Goal: Information Seeking & Learning: Find specific fact

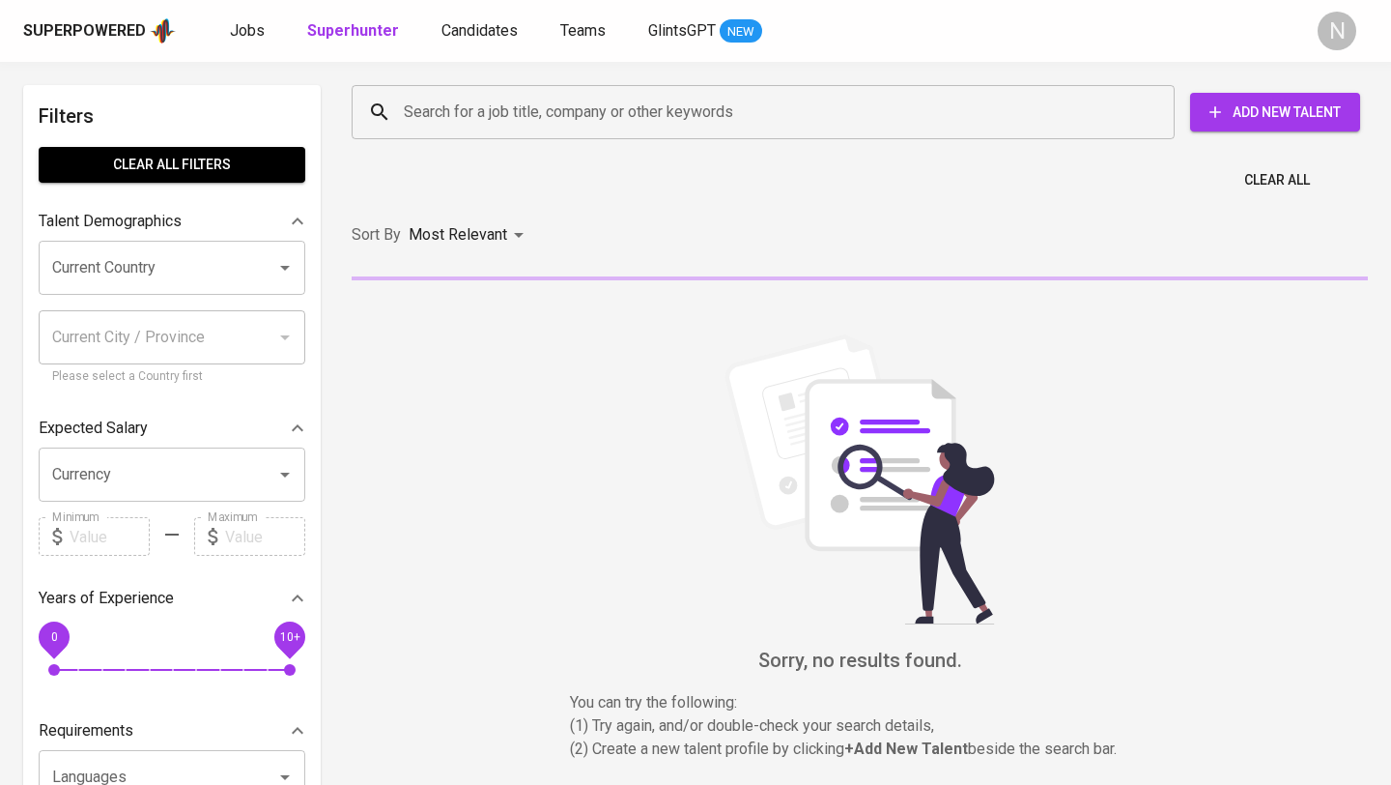
click at [453, 109] on input "Search for a job title, company or other keywords" at bounding box center [768, 112] width 738 height 37
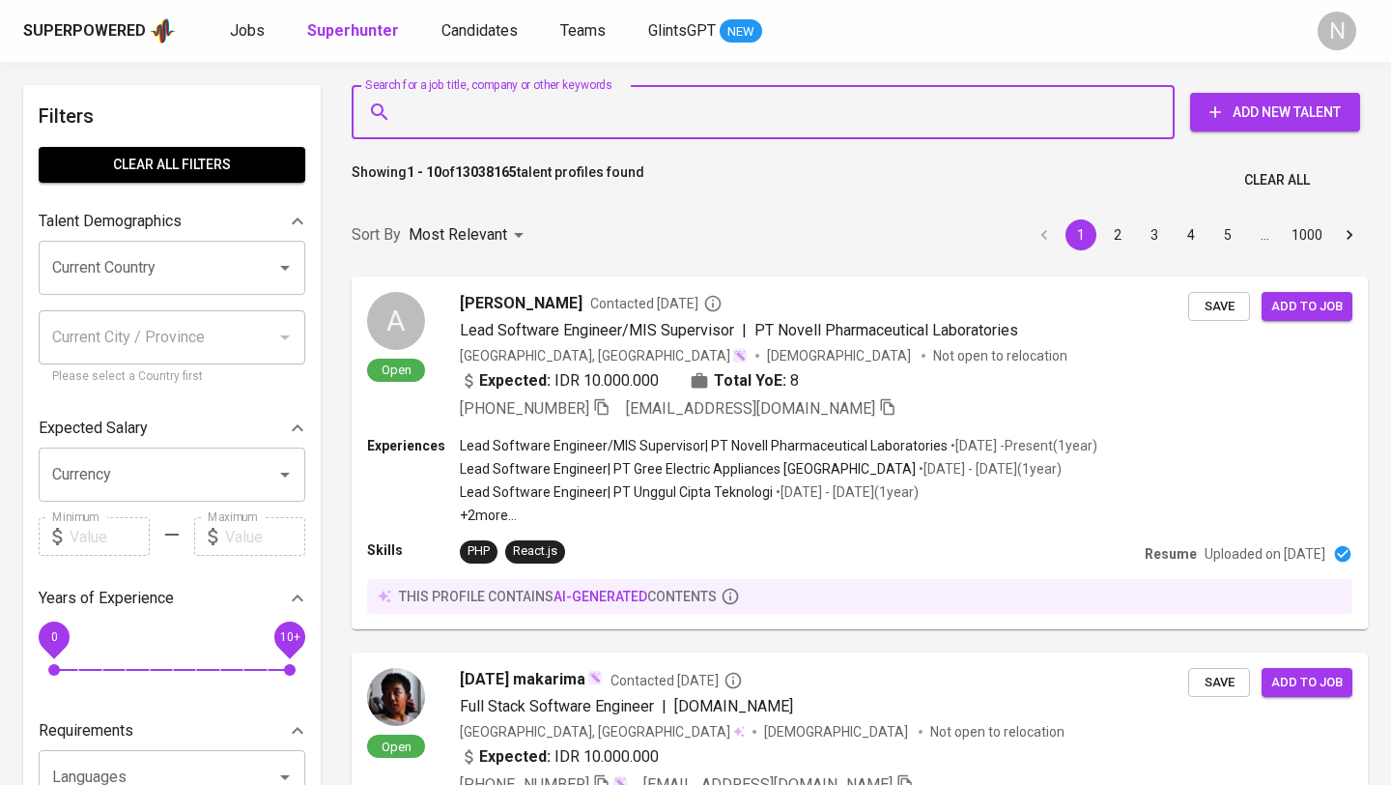
paste input "[EMAIL_ADDRESS][DOMAIN_NAME]"
type input "[EMAIL_ADDRESS][DOMAIN_NAME]"
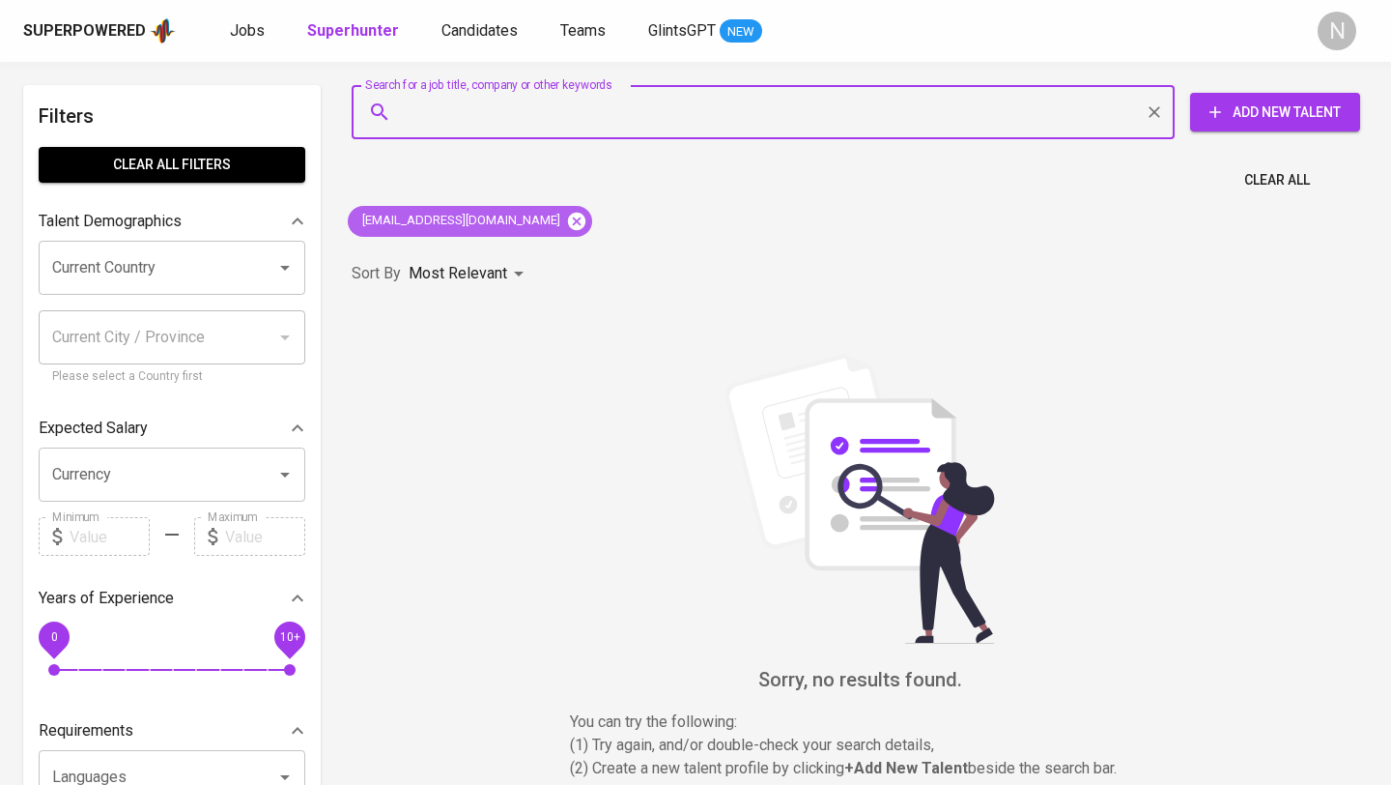
click at [568, 220] on icon at bounding box center [576, 220] width 17 height 17
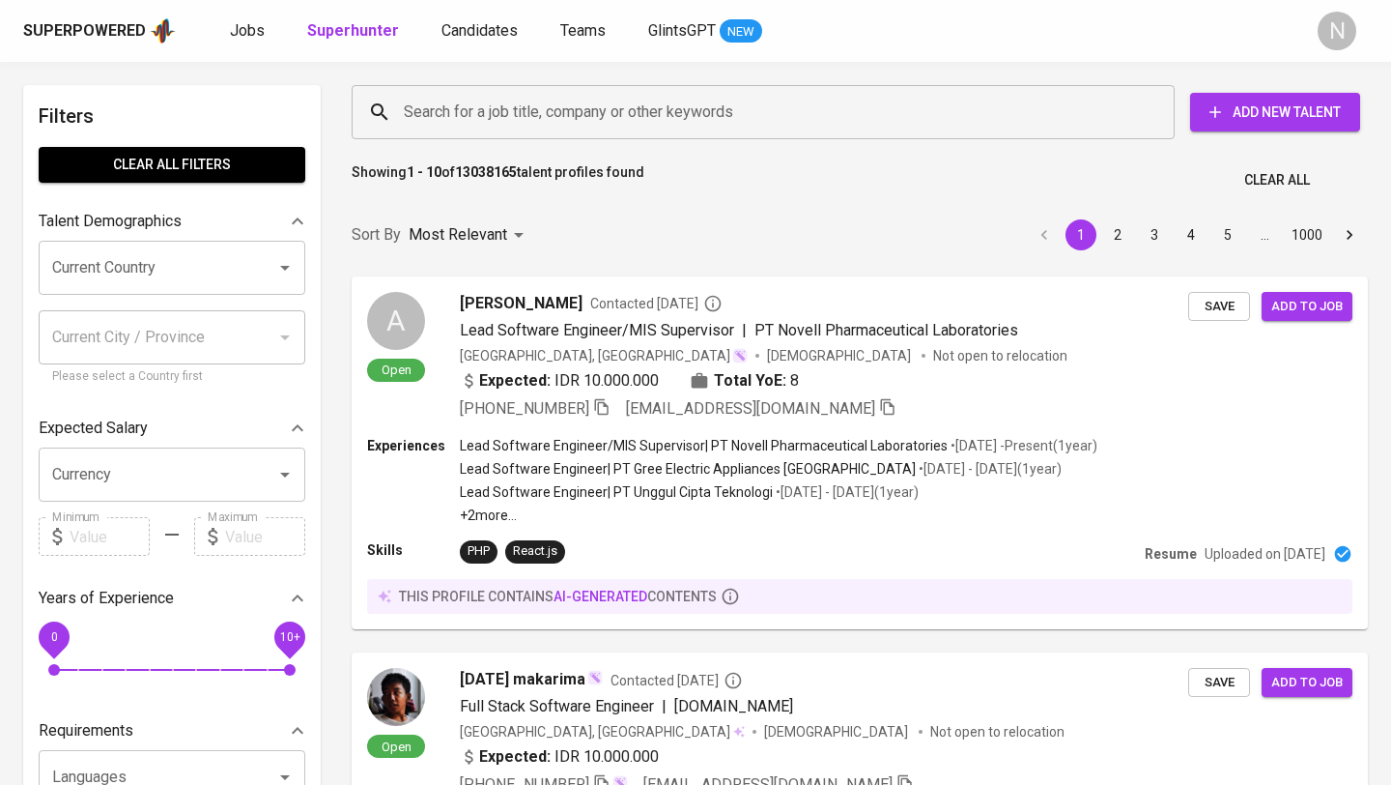
click at [425, 109] on input "Search for a job title, company or other keywords" at bounding box center [768, 112] width 738 height 37
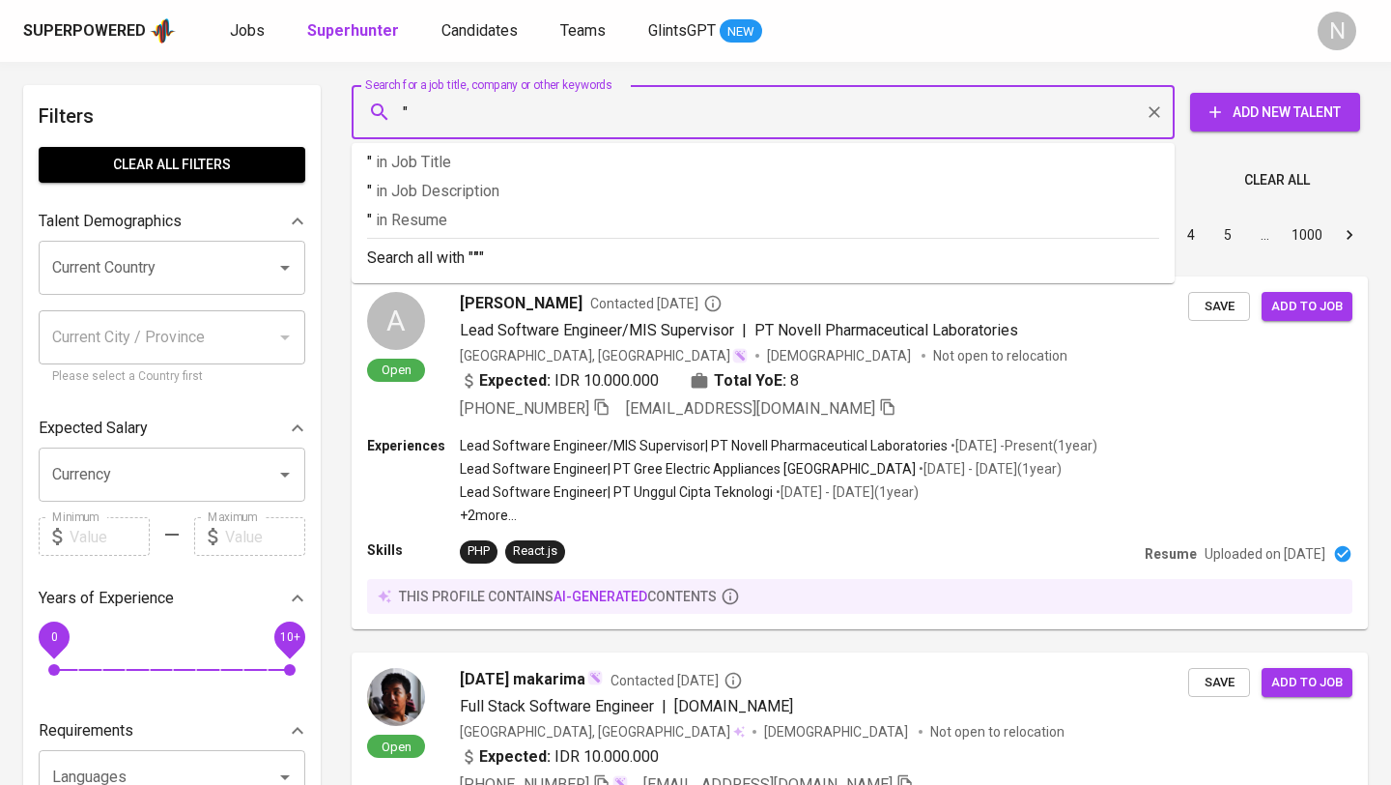
paste input "[PERSON_NAME] [PERSON_NAME]"
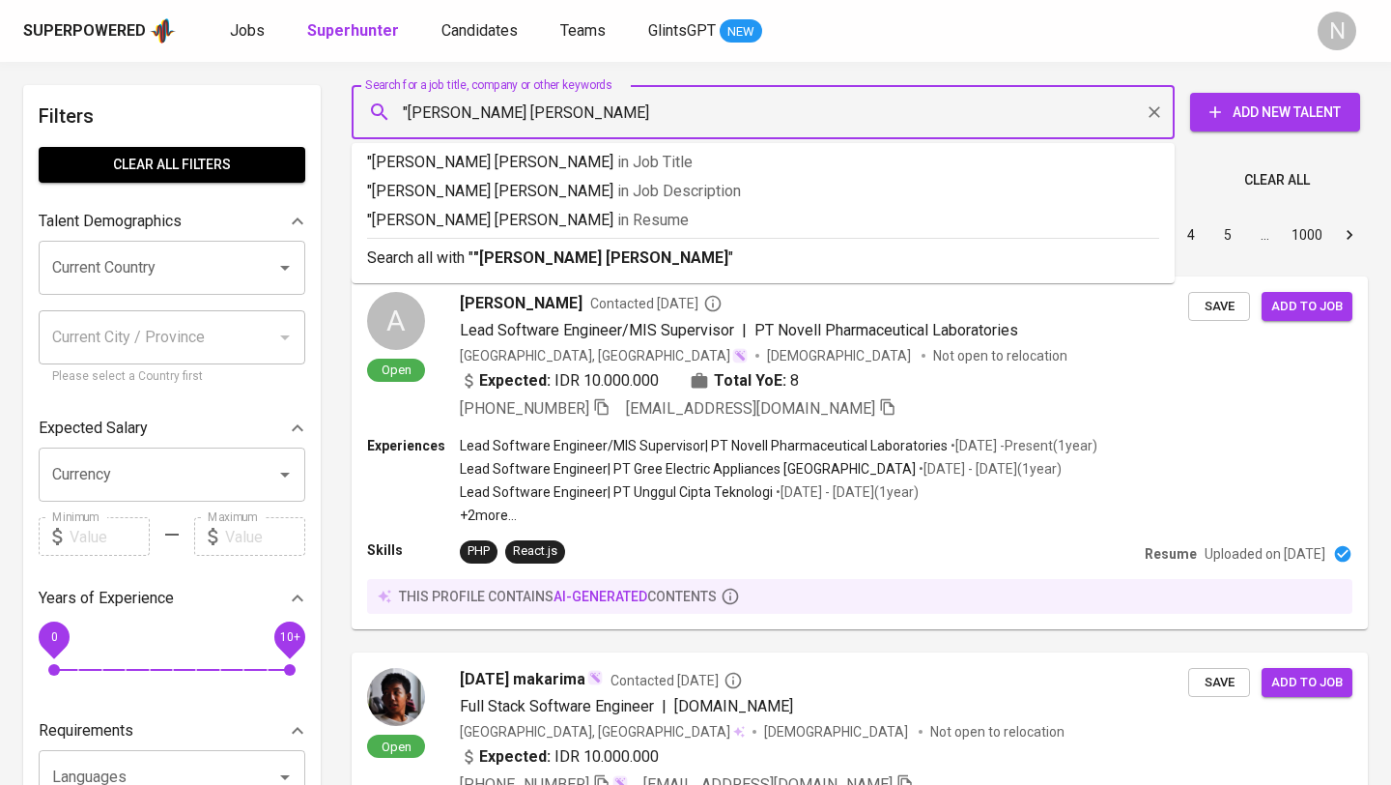
type input ""[PERSON_NAME] [PERSON_NAME] ""
click at [594, 112] on input "Search for a job title, company or other keywords" at bounding box center [768, 112] width 738 height 37
click at [664, 114] on input "Search for a job title, company or other keywords" at bounding box center [768, 112] width 738 height 37
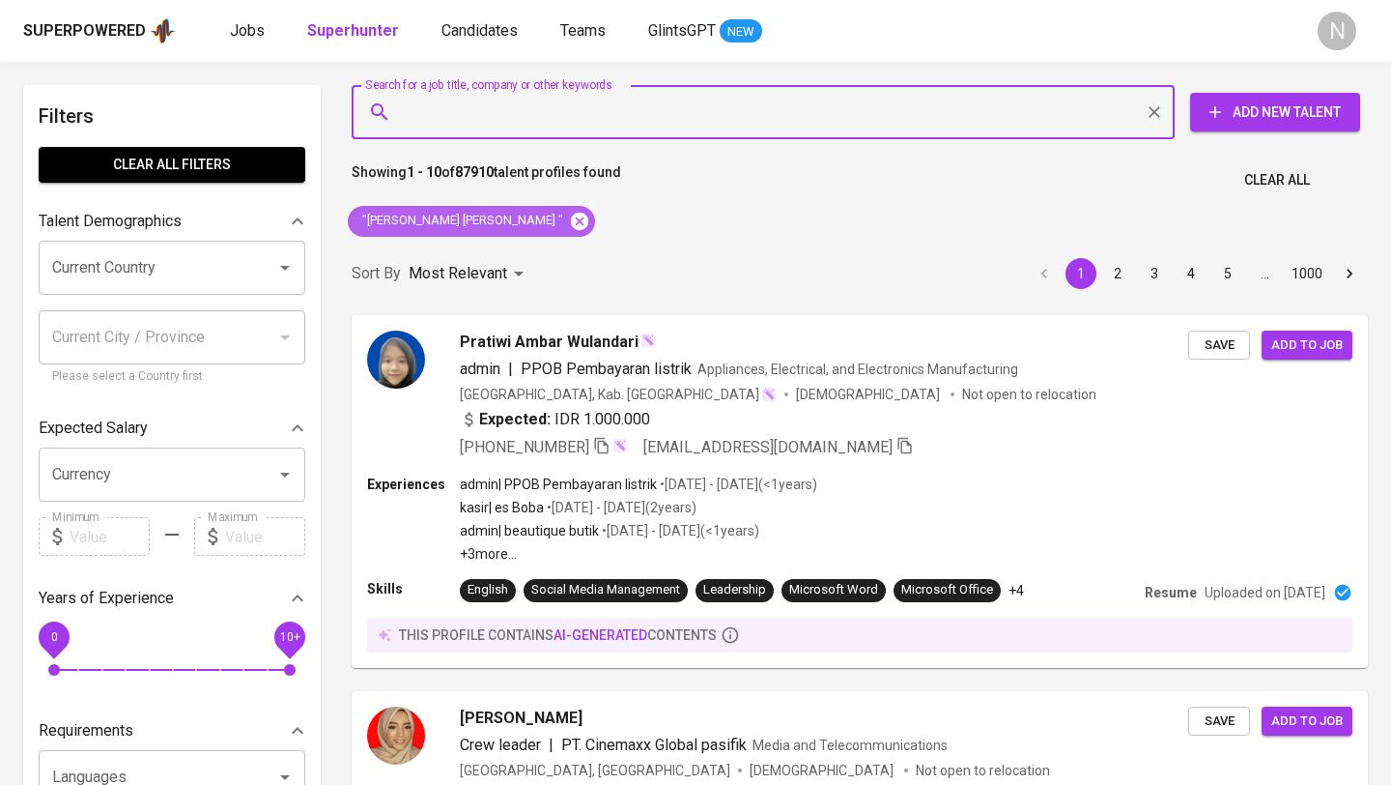
click at [571, 216] on icon at bounding box center [579, 220] width 17 height 17
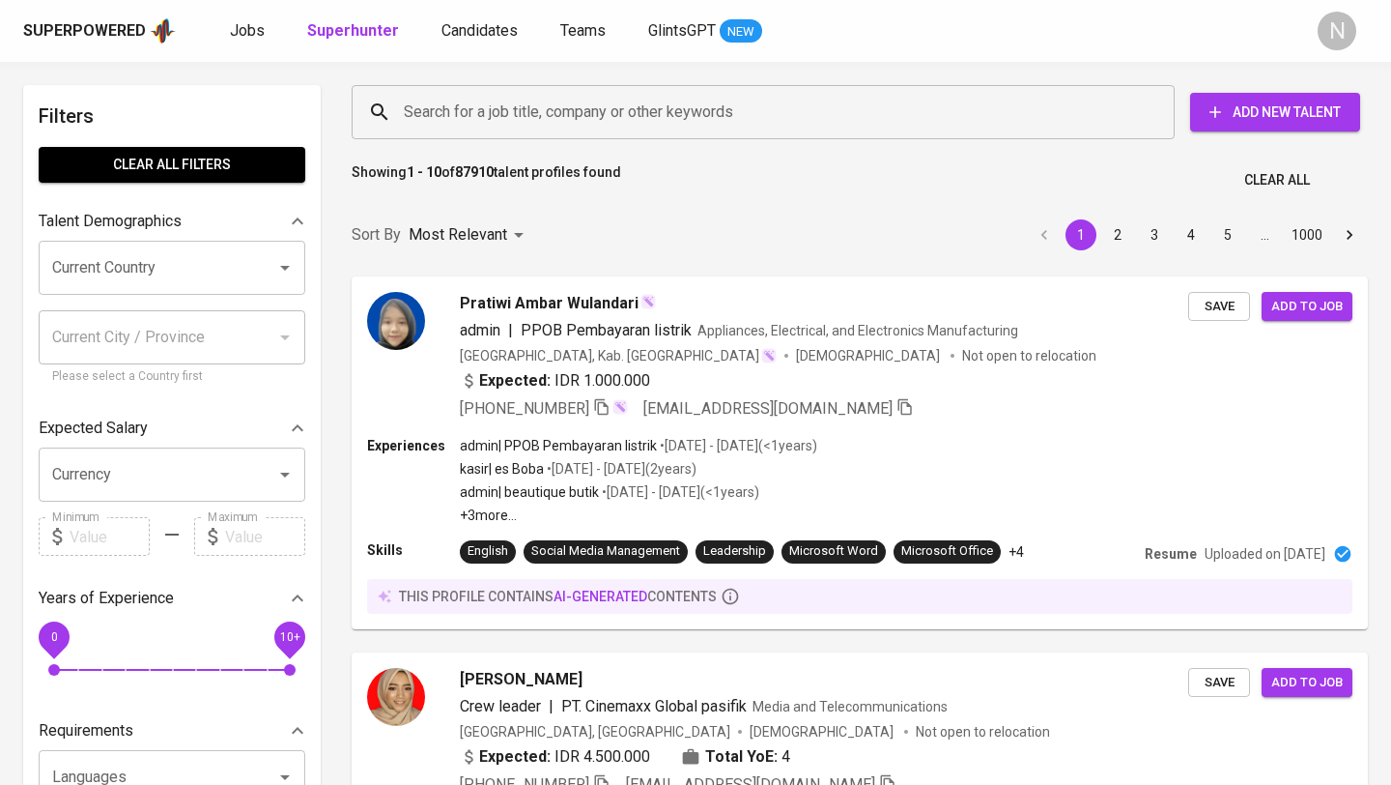
click at [471, 109] on input "Search for a job title, company or other keywords" at bounding box center [768, 112] width 738 height 37
click at [475, 109] on input "Search for a job title, company or other keywords" at bounding box center [768, 112] width 738 height 37
click at [479, 115] on input "Search for a job title, company or other keywords" at bounding box center [768, 112] width 738 height 37
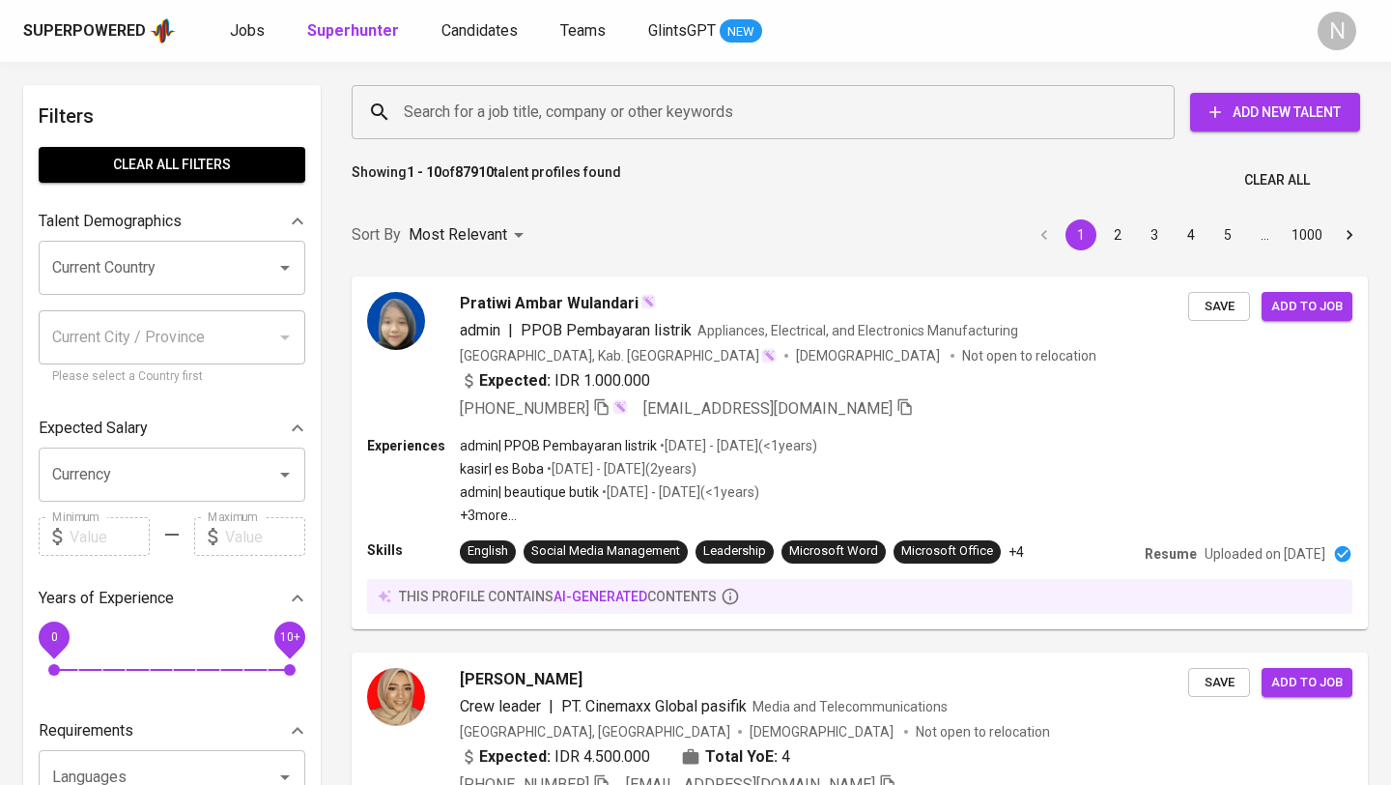
click at [487, 115] on input "Search for a job title, company or other keywords" at bounding box center [768, 112] width 738 height 37
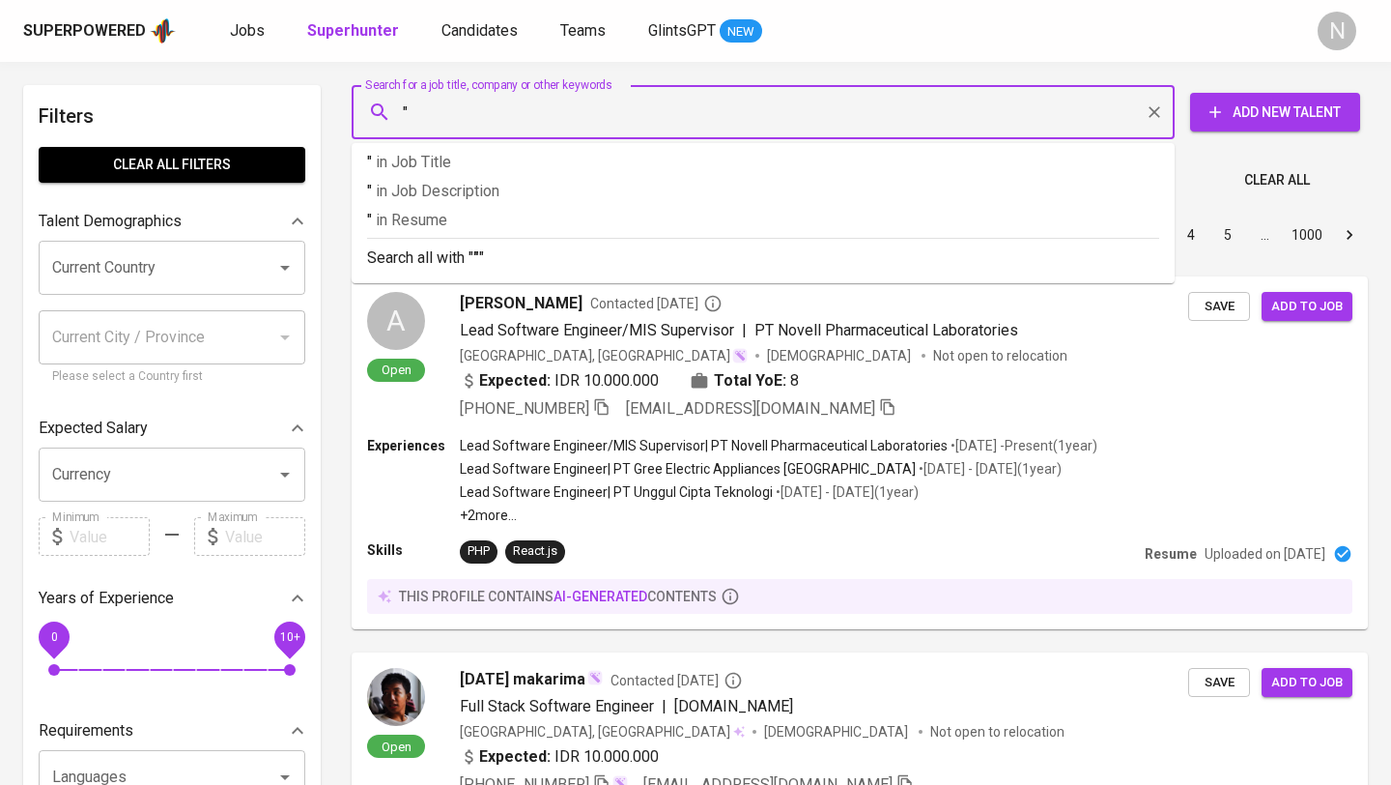
paste input "[PERSON_NAME] [PERSON_NAME]"
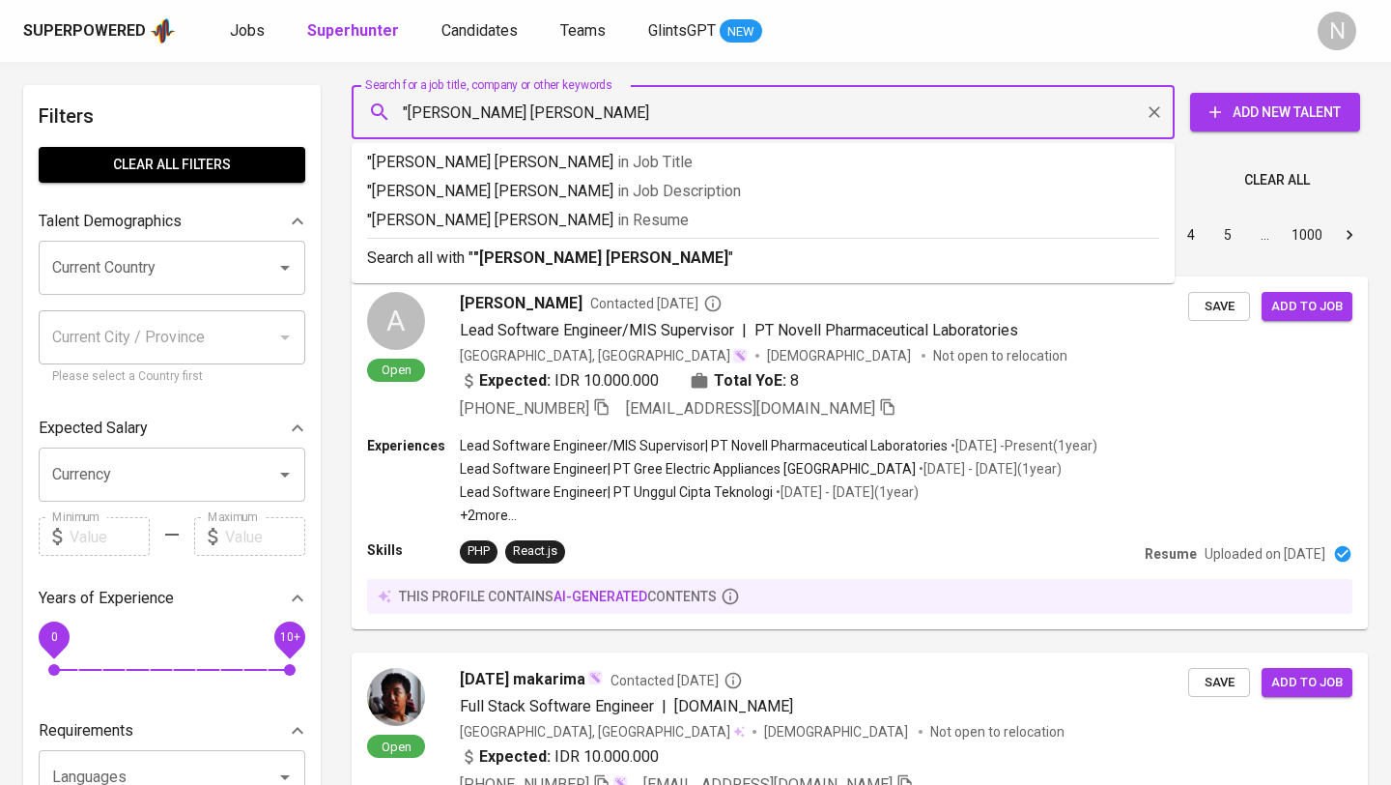
type input ""[PERSON_NAME] [PERSON_NAME]""
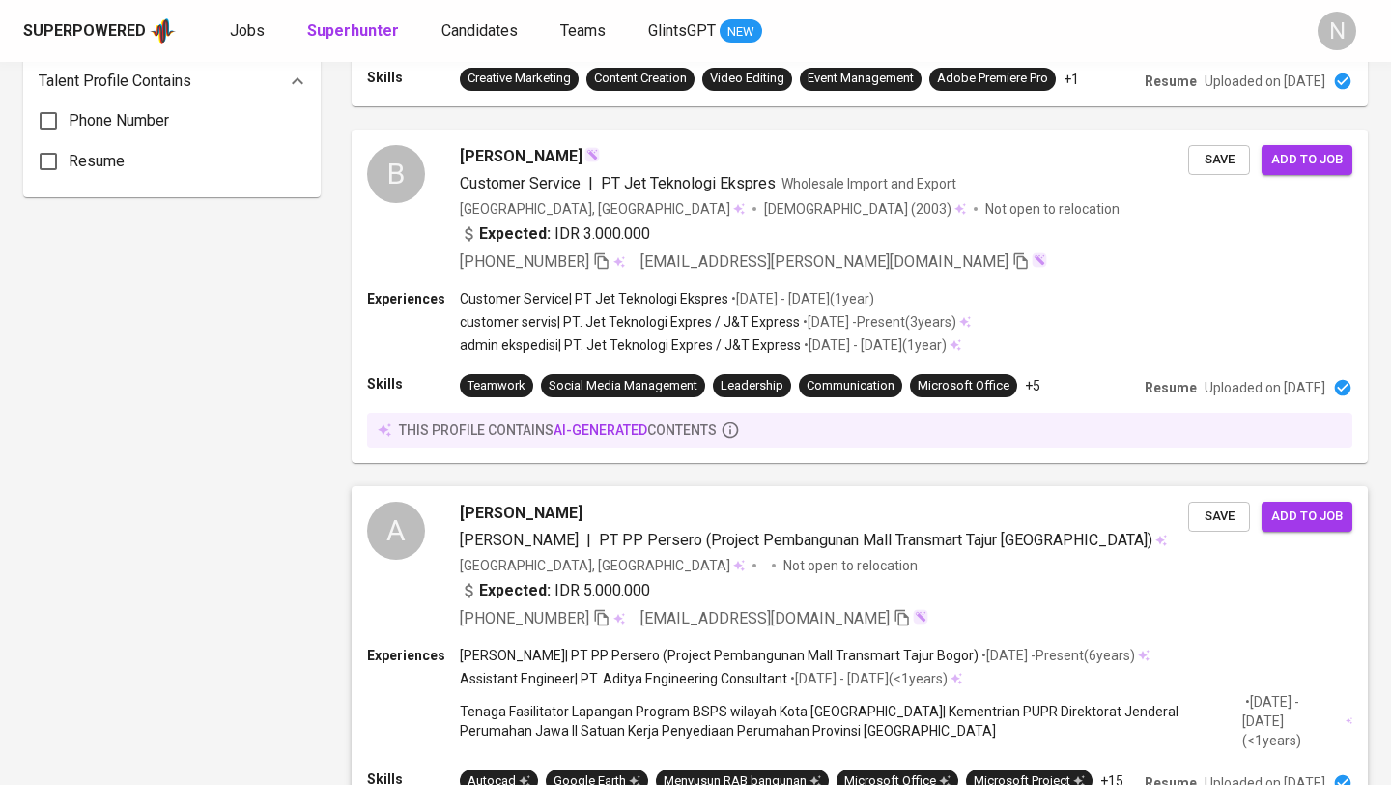
scroll to position [1674, 0]
